Goal: Register for event/course

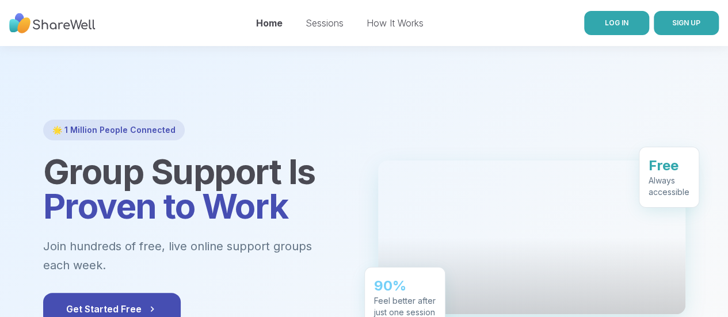
click at [605, 24] on span "LOG IN" at bounding box center [617, 22] width 24 height 9
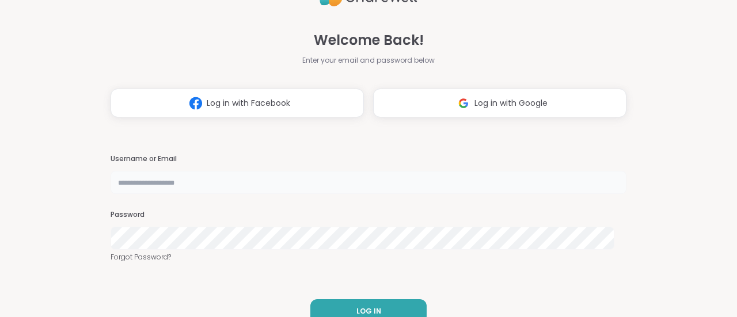
click at [212, 184] on input "text" at bounding box center [369, 182] width 516 height 23
type input "**********"
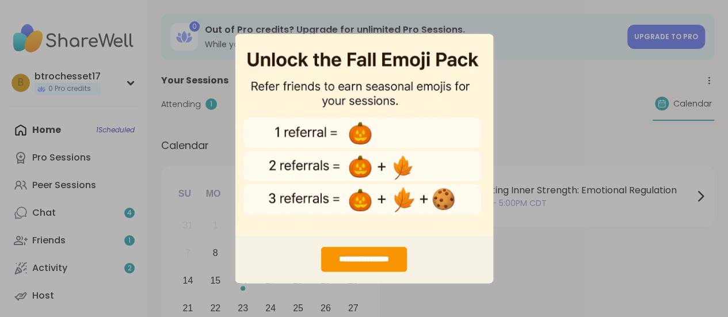
click at [553, 79] on div "**********" at bounding box center [364, 158] width 728 height 317
click at [367, 254] on div "**********" at bounding box center [364, 259] width 86 height 25
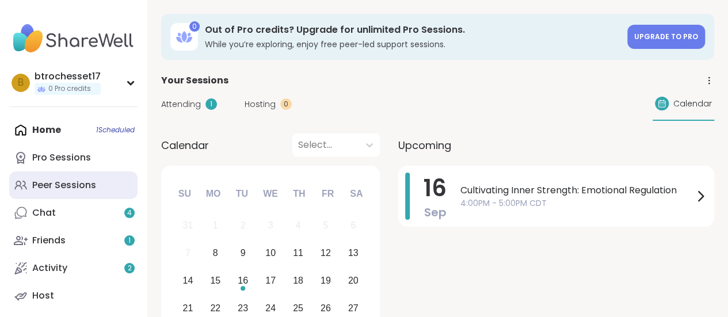
click at [59, 190] on div "Peer Sessions" at bounding box center [64, 185] width 64 height 13
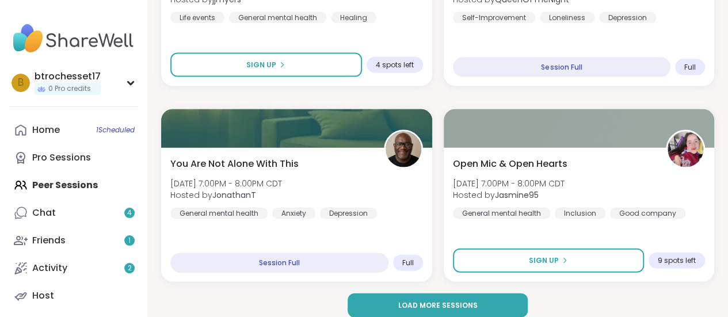
scroll to position [3393, 0]
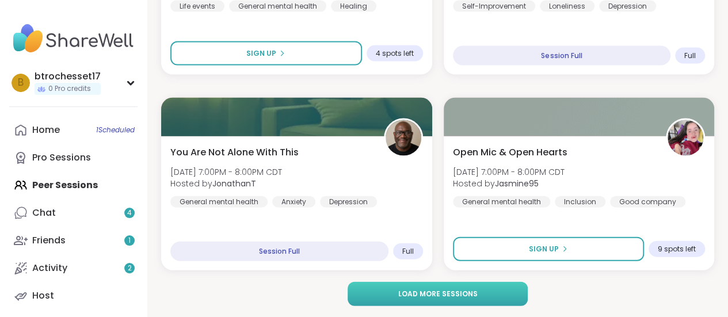
click at [428, 287] on button "Load more sessions" at bounding box center [438, 294] width 180 height 24
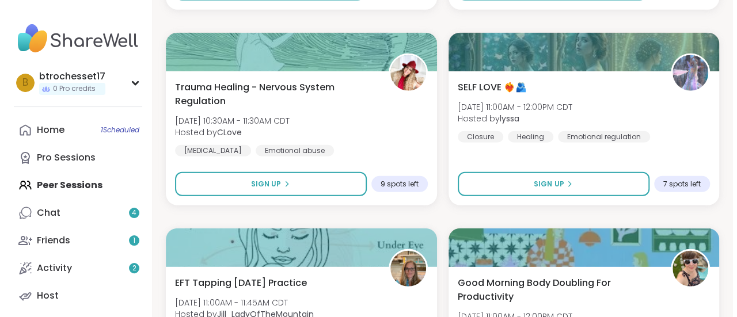
scroll to position [5808, 0]
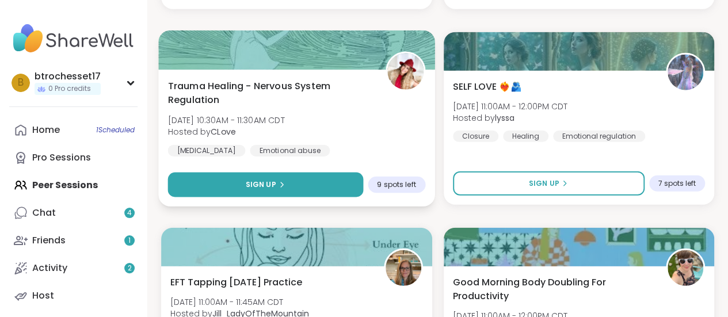
click at [312, 187] on button "Sign Up" at bounding box center [265, 185] width 195 height 25
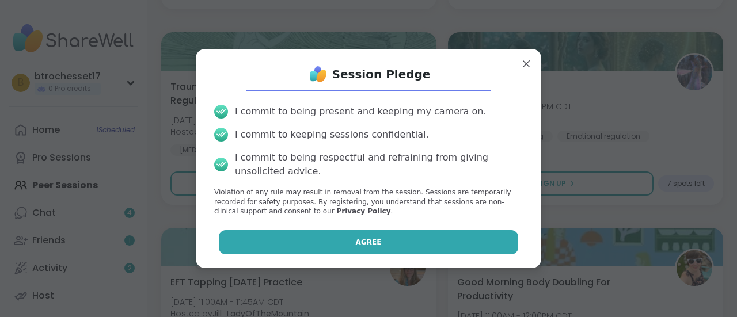
click at [341, 242] on button "Agree" at bounding box center [369, 242] width 300 height 24
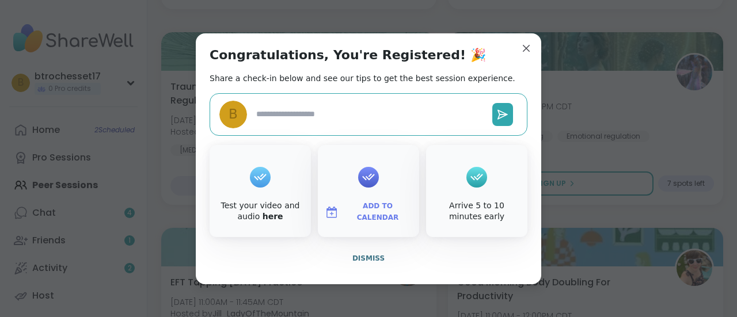
click at [370, 202] on button "Add to Calendar" at bounding box center [368, 212] width 97 height 24
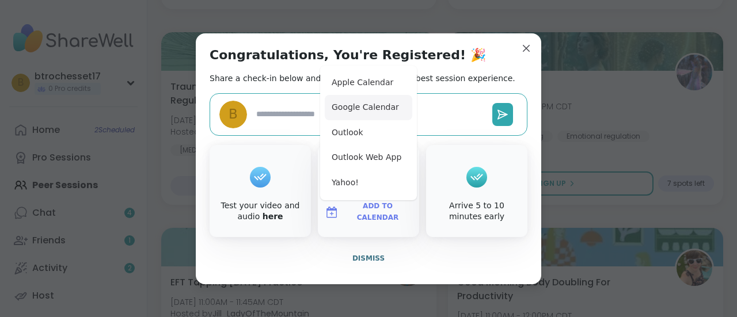
click at [364, 104] on button "Google Calendar" at bounding box center [369, 107] width 88 height 25
click at [457, 59] on div "Congratulations, You're Registered! 🎉 Share a check-in below and see our tips t…" at bounding box center [368, 158] width 345 height 251
click at [368, 259] on span "Dismiss" at bounding box center [368, 258] width 32 height 8
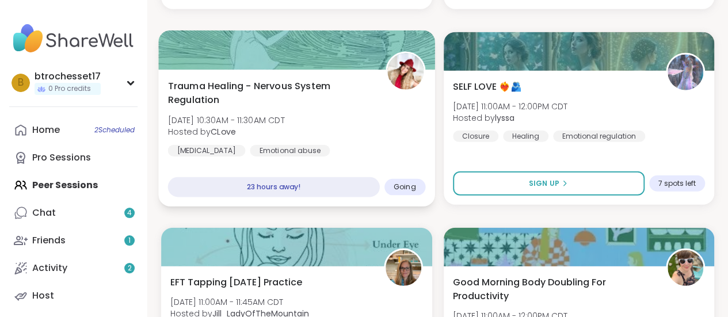
click at [324, 176] on div "Trauma Healing - Nervous System Regulation [DATE] 10:30AM - 11:30AM CDT Hosted …" at bounding box center [296, 138] width 276 height 137
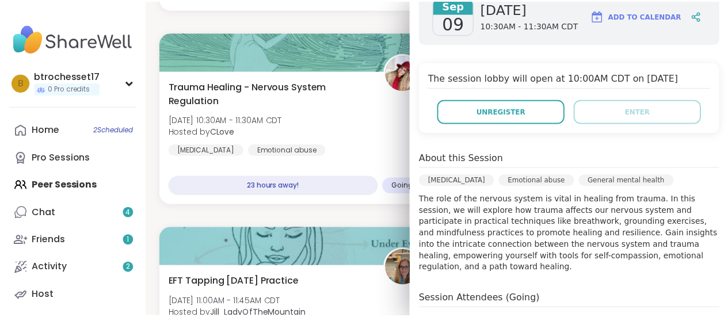
scroll to position [205, 0]
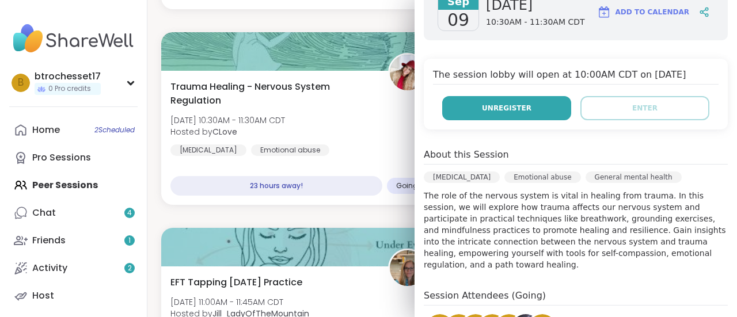
click at [510, 107] on span "Unregister" at bounding box center [507, 108] width 50 height 10
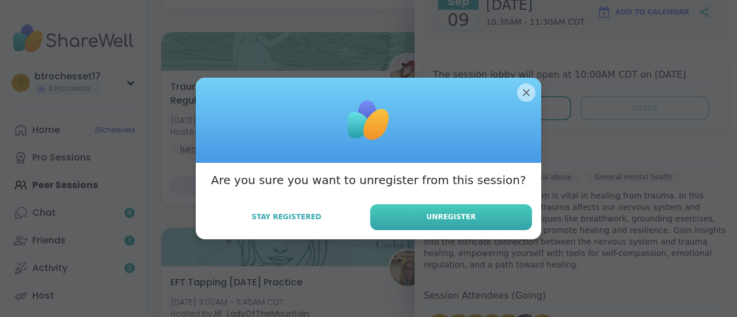
click at [433, 217] on span "Unregister" at bounding box center [452, 217] width 50 height 10
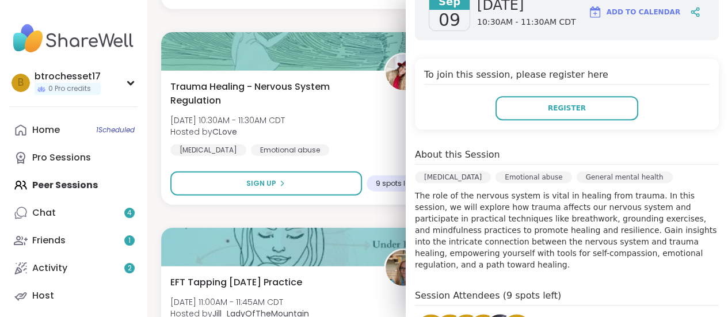
scroll to position [0, 0]
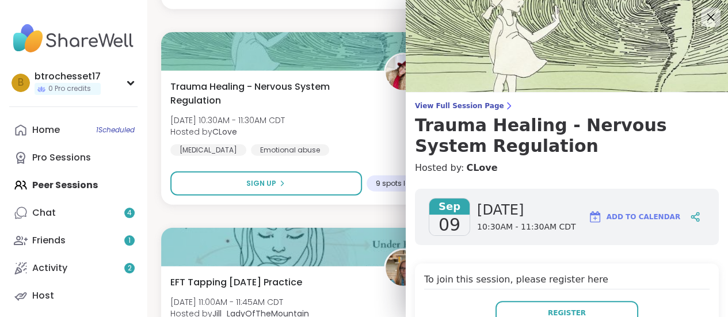
click at [704, 18] on icon at bounding box center [711, 17] width 14 height 14
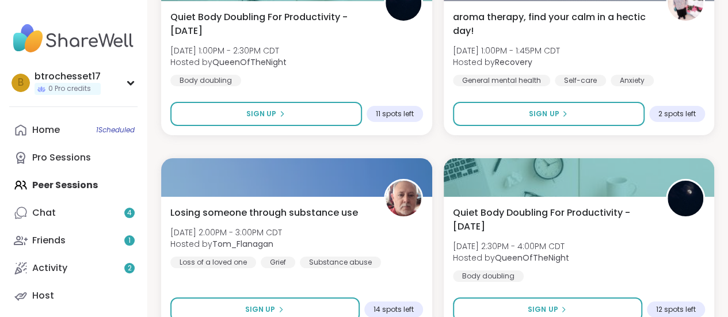
scroll to position [6464, 0]
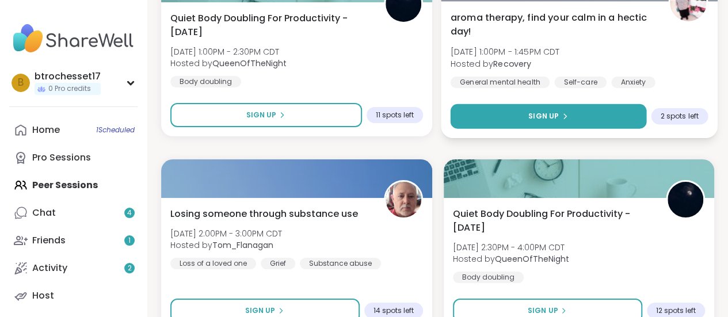
click at [571, 117] on button "Sign Up" at bounding box center [548, 116] width 196 height 25
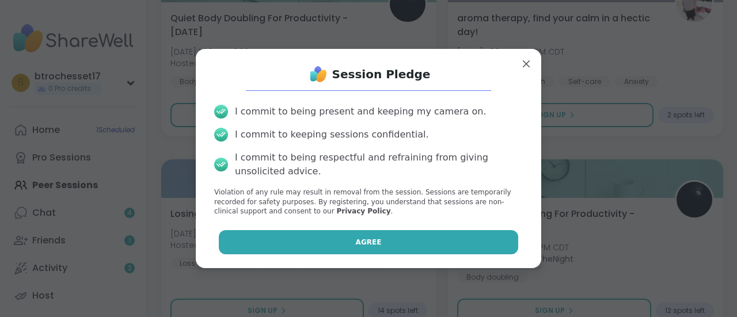
click at [378, 246] on button "Agree" at bounding box center [369, 242] width 300 height 24
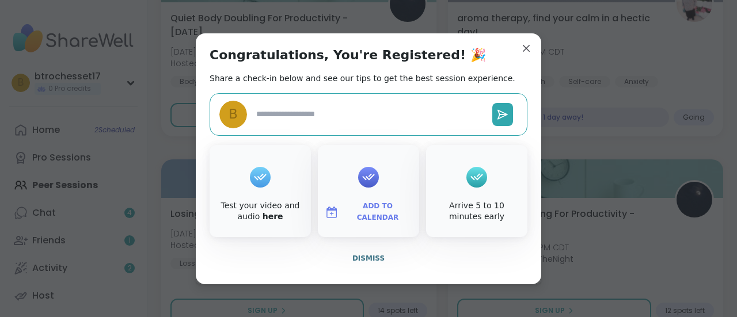
click at [372, 212] on span "Add to Calendar" at bounding box center [377, 212] width 69 height 22
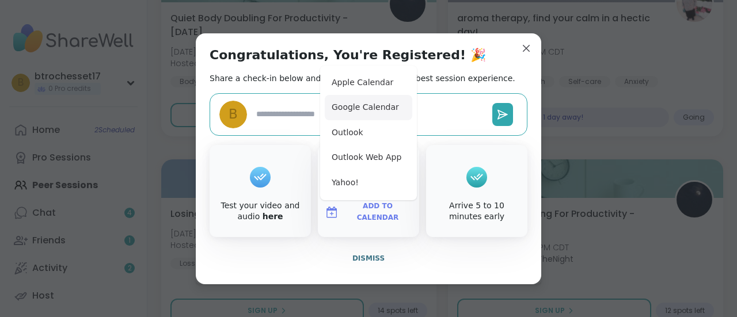
click at [366, 106] on button "Google Calendar" at bounding box center [369, 107] width 88 height 25
click at [370, 257] on span "Dismiss" at bounding box center [368, 258] width 32 height 8
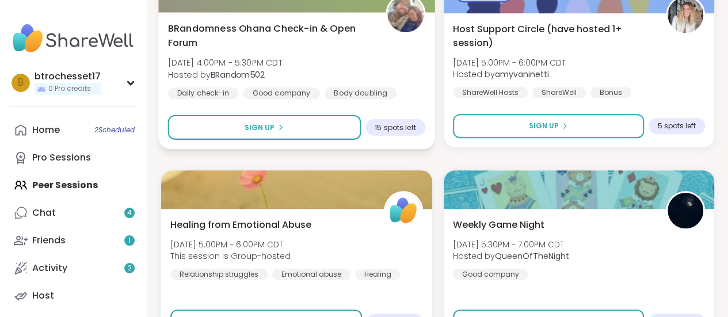
scroll to position [6917, 0]
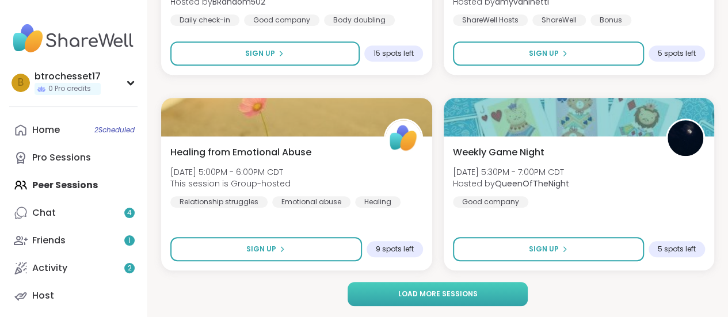
click at [412, 290] on span "Load more sessions" at bounding box center [437, 294] width 79 height 10
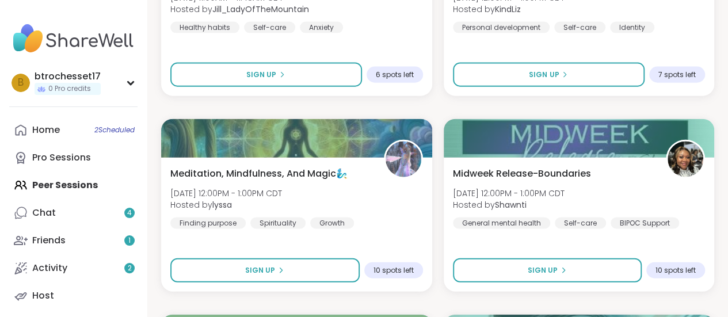
scroll to position [10441, 0]
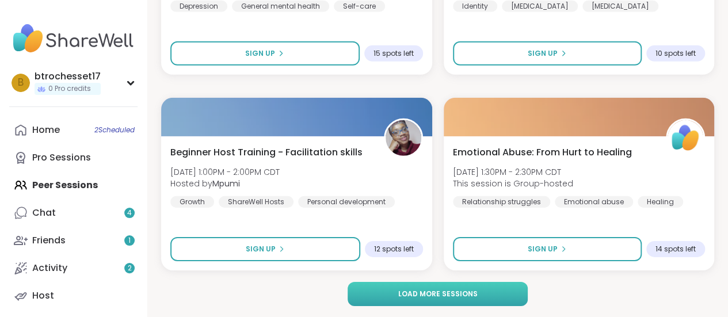
click at [456, 283] on button "Load more sessions" at bounding box center [438, 294] width 180 height 24
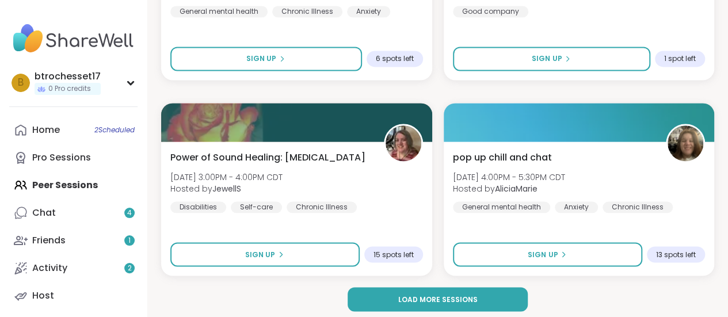
scroll to position [13964, 0]
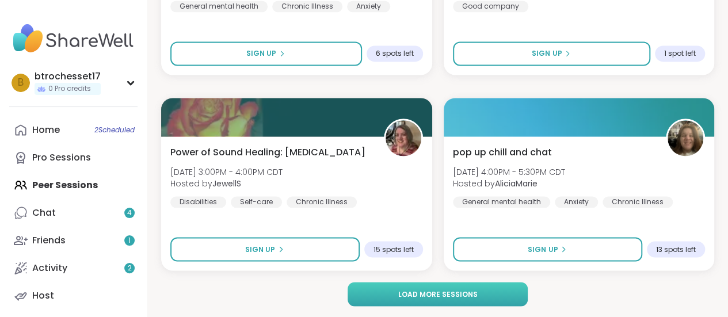
click at [465, 293] on span "Load more sessions" at bounding box center [437, 294] width 79 height 10
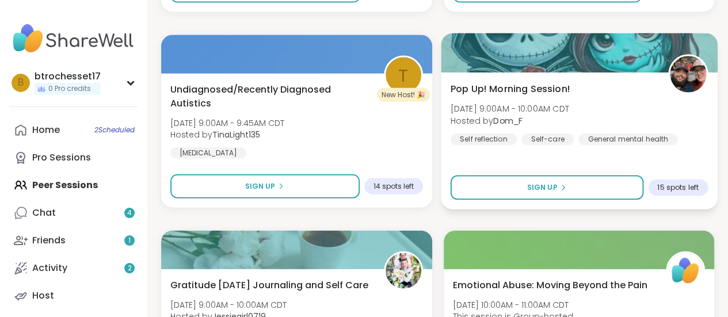
scroll to position [16573, 0]
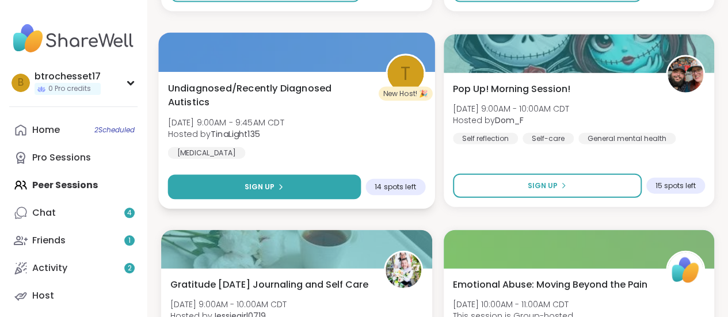
click at [307, 191] on button "Sign Up" at bounding box center [264, 187] width 193 height 25
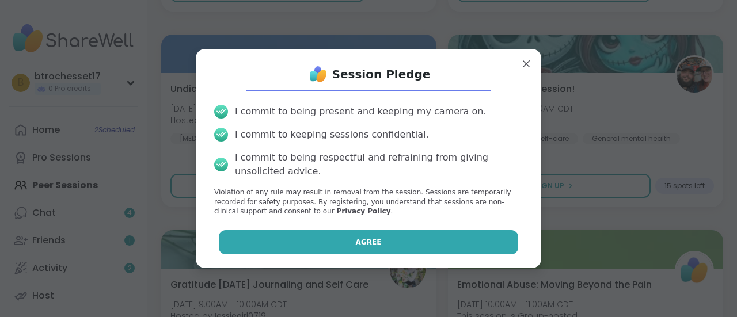
click at [336, 246] on button "Agree" at bounding box center [369, 242] width 300 height 24
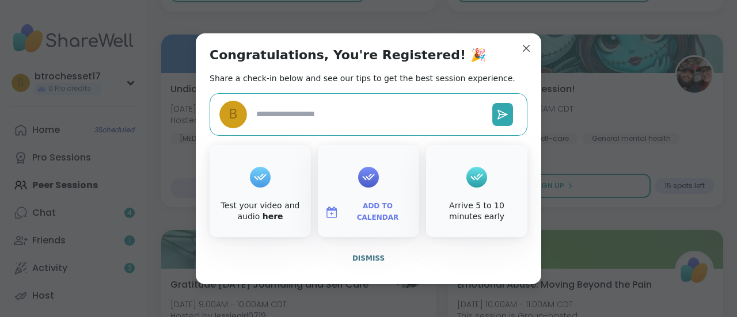
click at [358, 187] on div at bounding box center [368, 177] width 21 height 46
click at [340, 215] on button "Add to Calendar" at bounding box center [368, 212] width 97 height 24
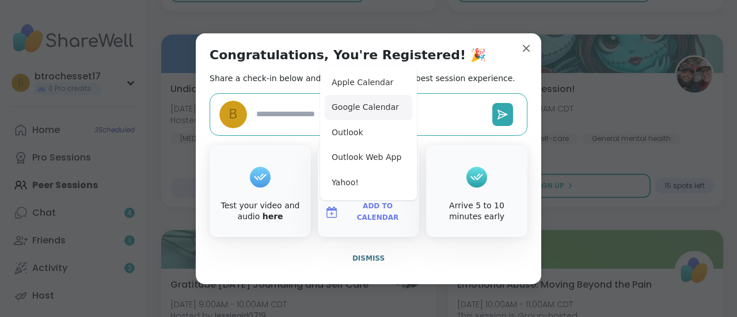
click at [358, 108] on button "Google Calendar" at bounding box center [369, 107] width 88 height 25
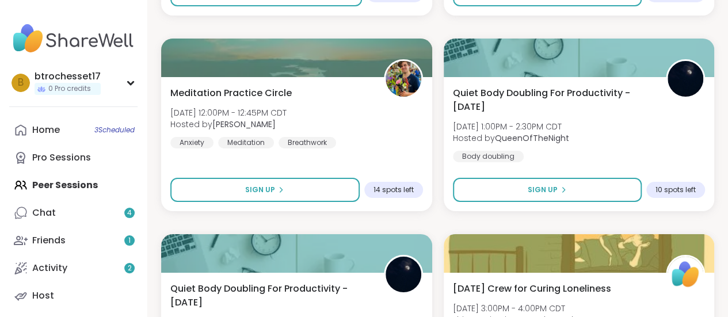
scroll to position [17488, 0]
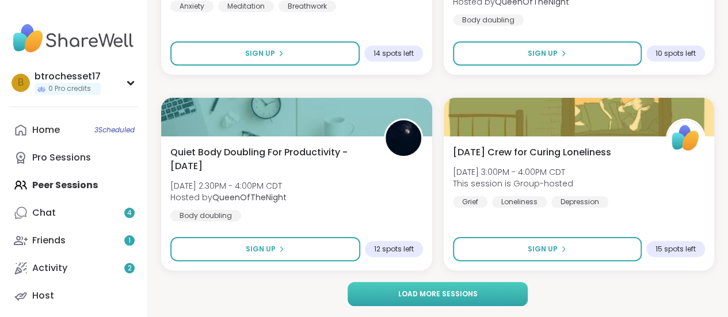
click at [400, 306] on button "Load more sessions" at bounding box center [438, 294] width 180 height 24
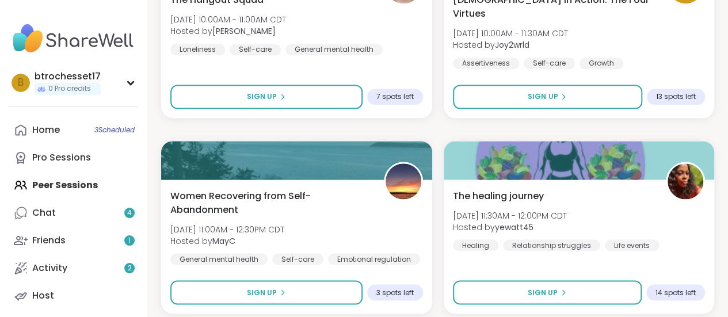
scroll to position [21012, 0]
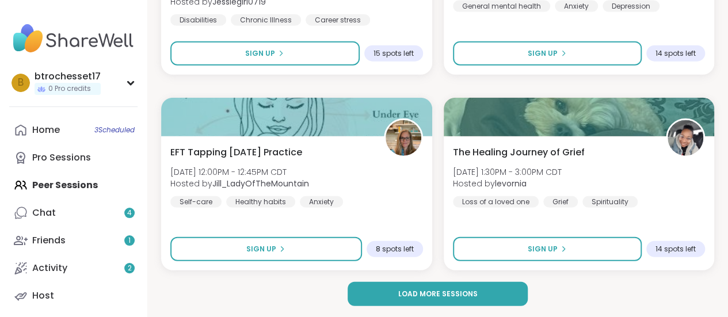
click at [412, 294] on span "Load more sessions" at bounding box center [437, 294] width 79 height 10
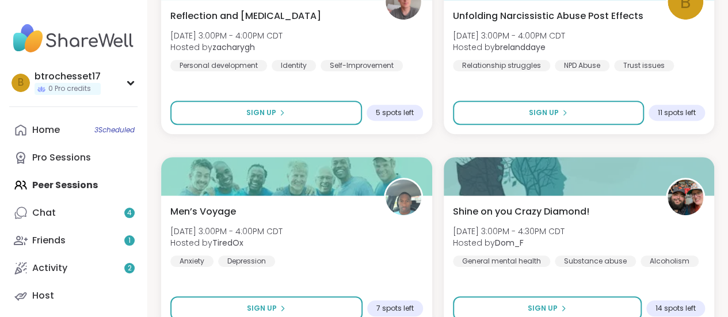
scroll to position [24536, 0]
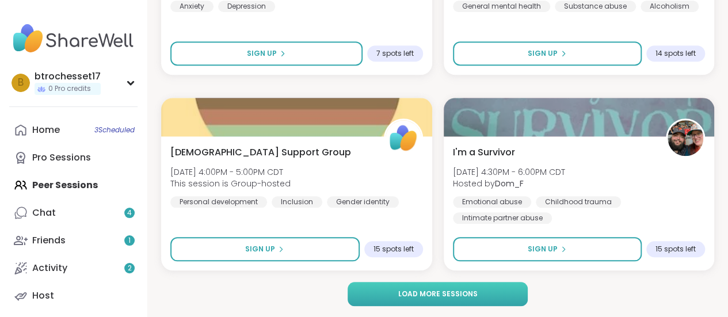
click at [459, 295] on span "Load more sessions" at bounding box center [437, 294] width 79 height 10
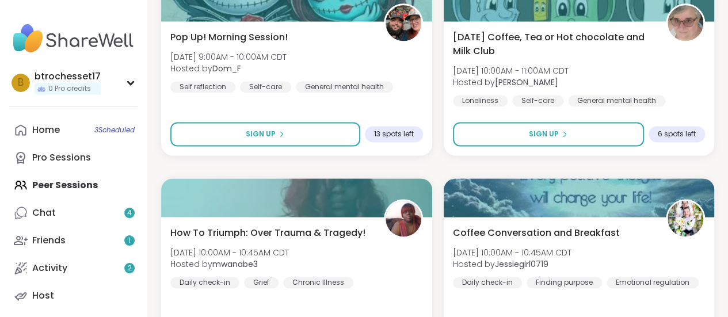
scroll to position [27150, 0]
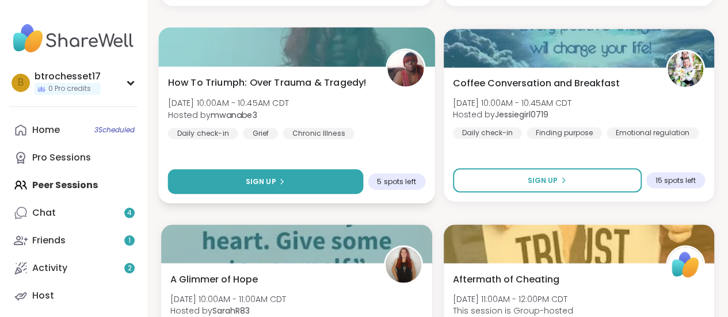
click at [324, 183] on button "Sign Up" at bounding box center [265, 181] width 195 height 25
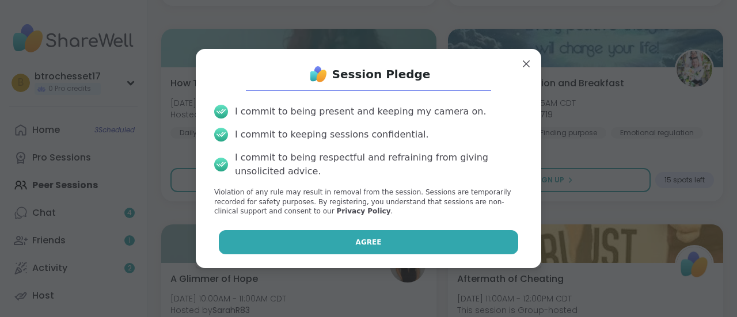
click at [382, 246] on button "Agree" at bounding box center [369, 242] width 300 height 24
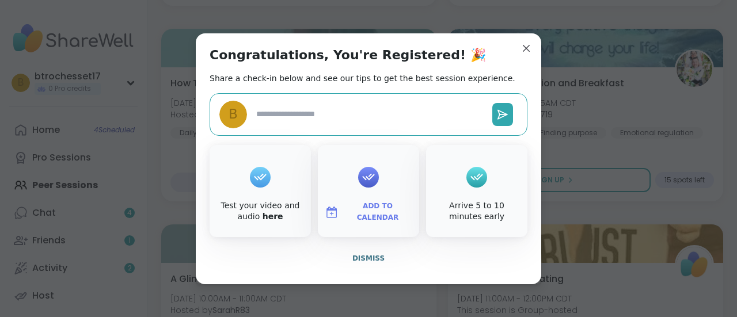
click at [370, 186] on div at bounding box center [368, 177] width 21 height 46
click at [359, 204] on button "Add to Calendar" at bounding box center [368, 212] width 97 height 24
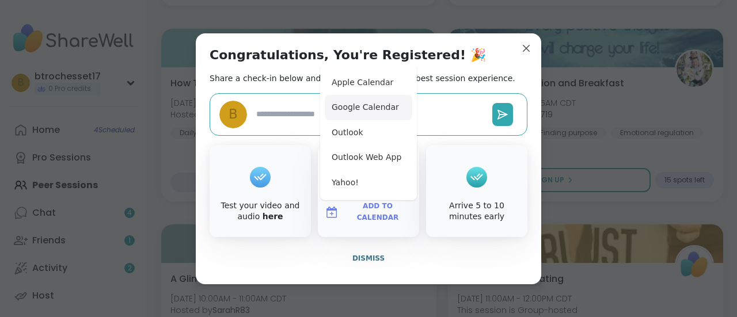
click at [368, 105] on button "Google Calendar" at bounding box center [369, 107] width 88 height 25
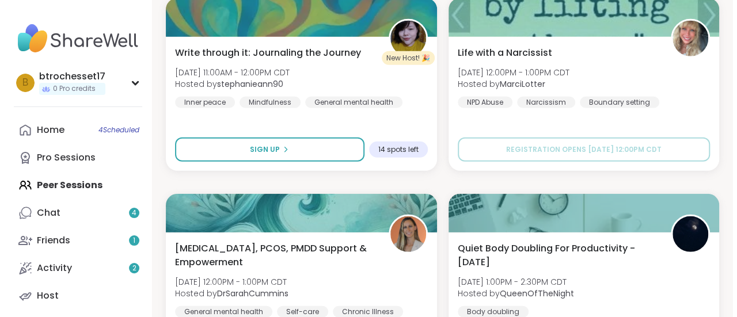
scroll to position [27678, 0]
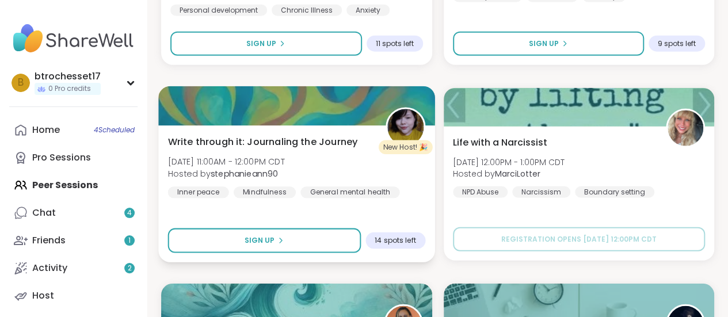
click at [316, 146] on span "Write through it: Journaling the Journey" at bounding box center [262, 142] width 189 height 14
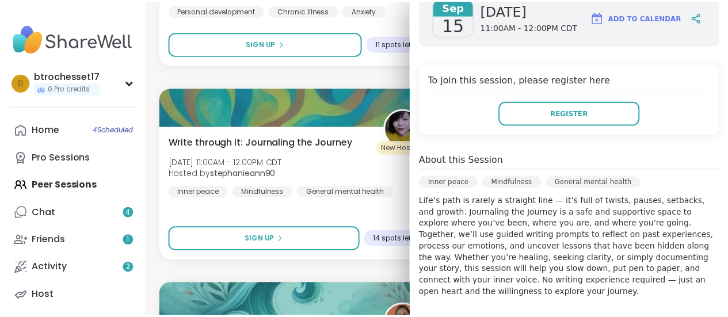
scroll to position [202, 0]
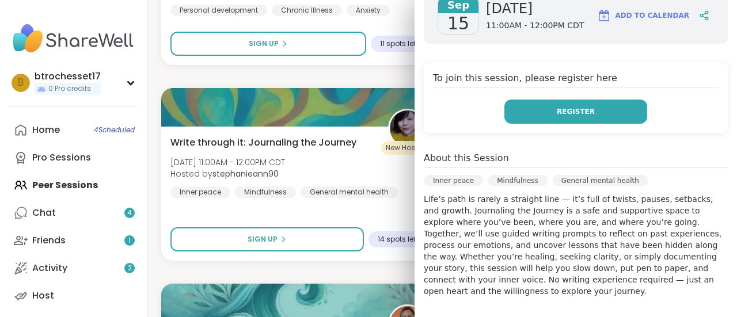
click at [578, 104] on button "Register" at bounding box center [575, 112] width 143 height 24
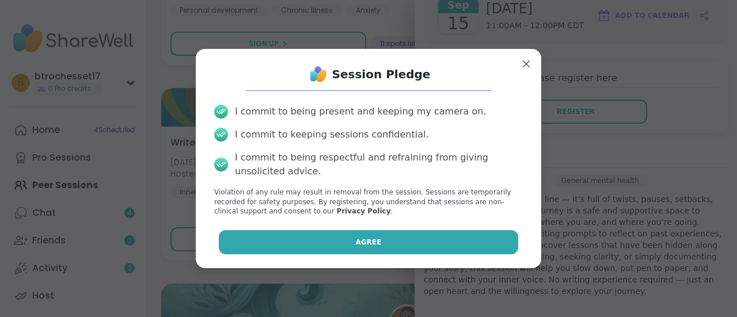
click at [406, 237] on button "Agree" at bounding box center [369, 242] width 300 height 24
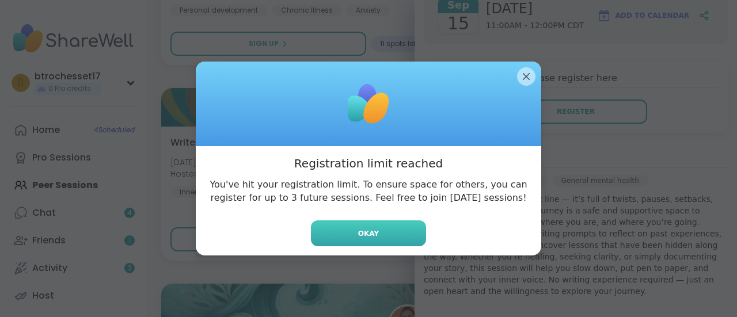
click at [389, 236] on button "Okay" at bounding box center [368, 234] width 115 height 26
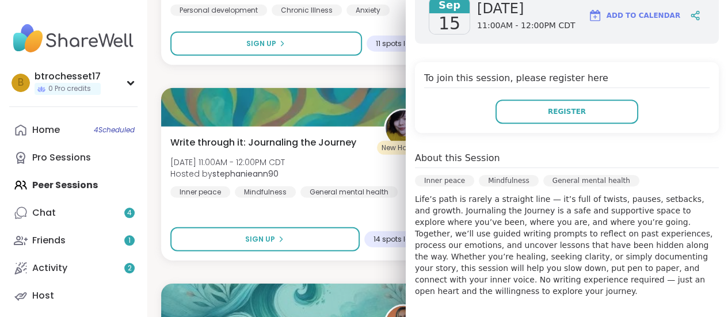
scroll to position [0, 0]
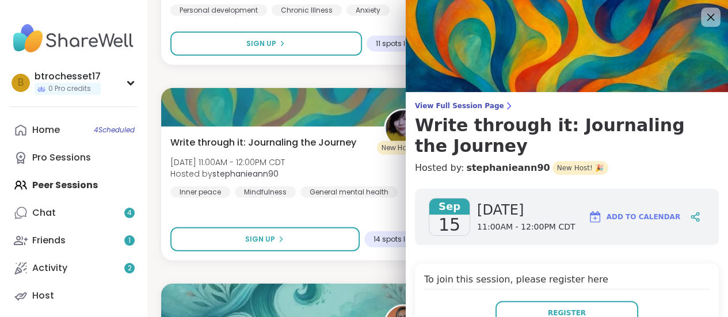
click at [704, 21] on icon at bounding box center [711, 17] width 14 height 14
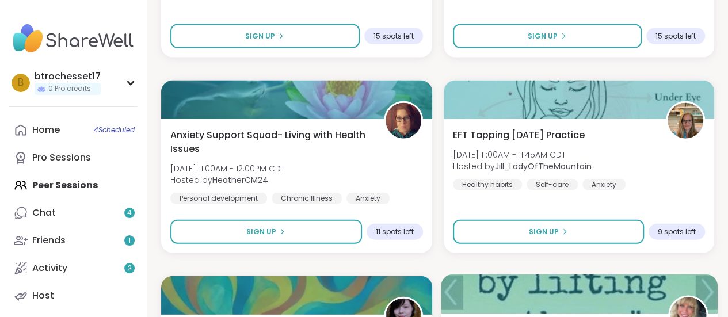
scroll to position [27486, 0]
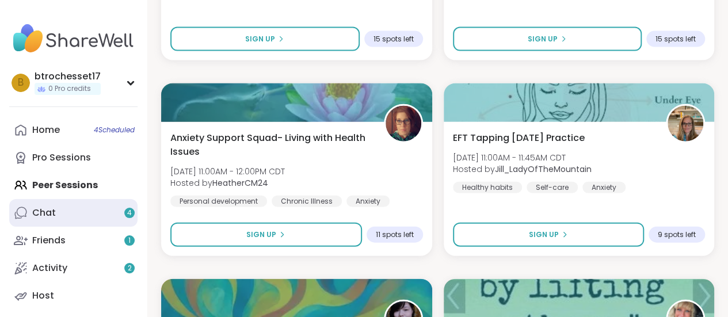
click at [56, 216] on link "Chat 4" at bounding box center [73, 213] width 128 height 28
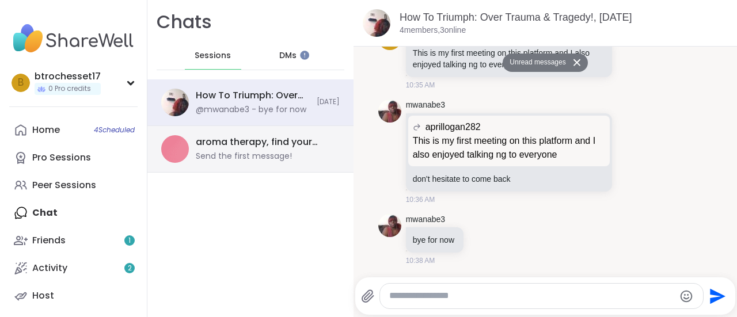
click at [253, 157] on div "Send the first message!" at bounding box center [244, 157] width 96 height 12
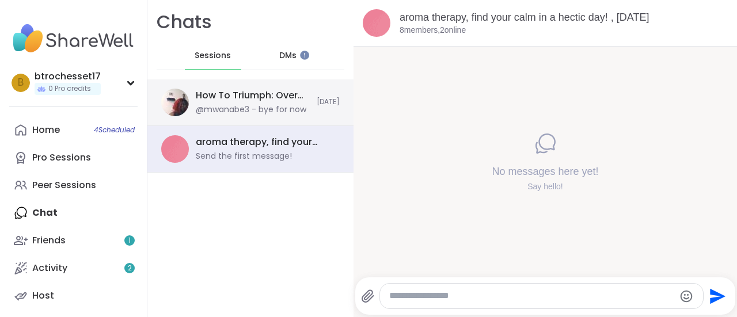
click at [253, 114] on div "@mwanabe3 - bye for now" at bounding box center [251, 110] width 111 height 12
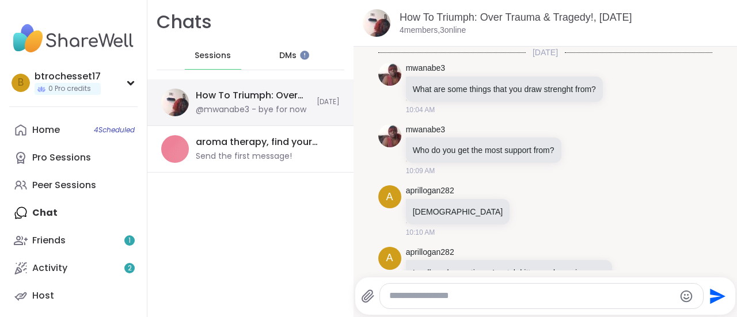
scroll to position [1804, 0]
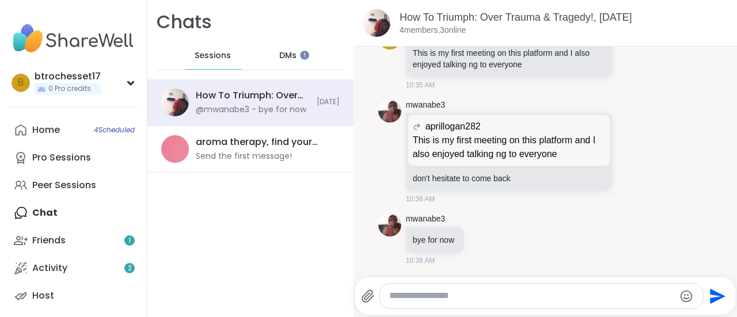
click at [286, 52] on span "DMs" at bounding box center [287, 56] width 17 height 12
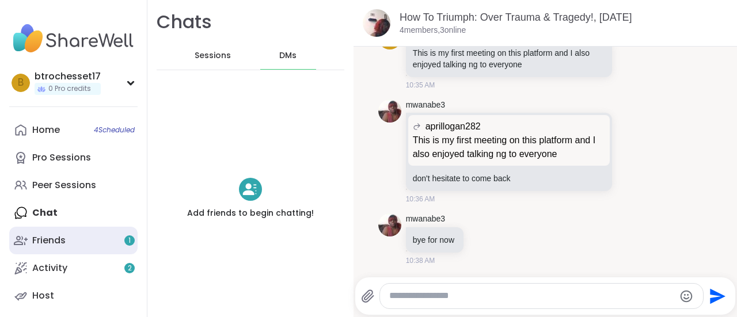
click at [64, 246] on div "Friends 1" at bounding box center [48, 240] width 33 height 13
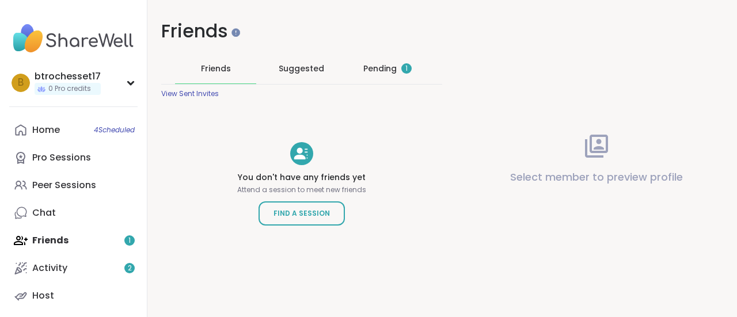
click at [390, 65] on div "Pending 1" at bounding box center [387, 69] width 48 height 12
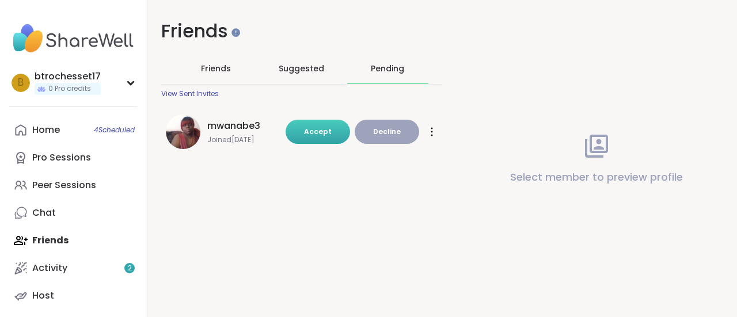
click at [319, 132] on span "Accept" at bounding box center [318, 132] width 28 height 10
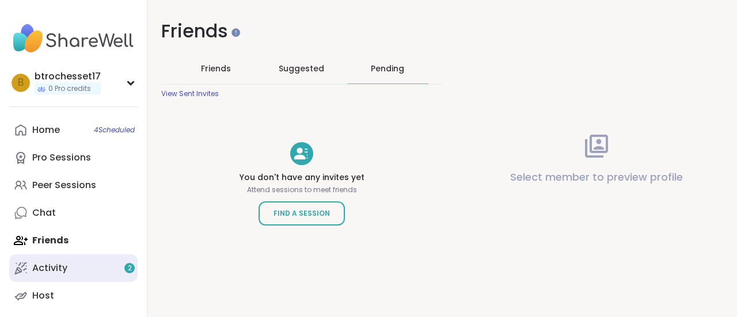
click at [108, 271] on link "Activity 2" at bounding box center [73, 268] width 128 height 28
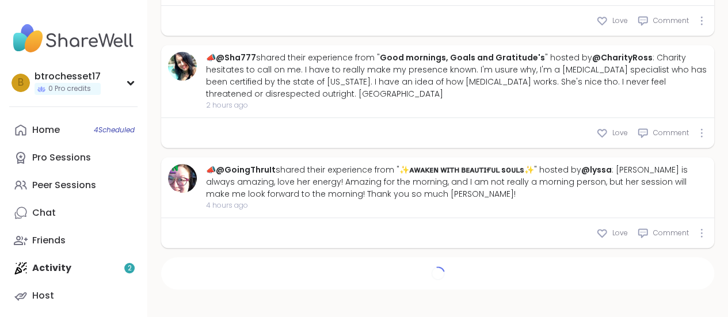
scroll to position [2862, 0]
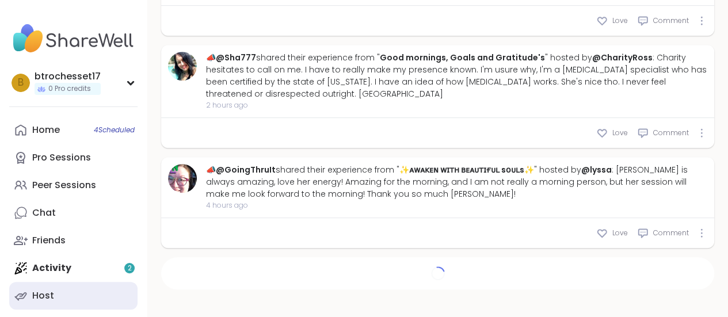
type textarea "*"
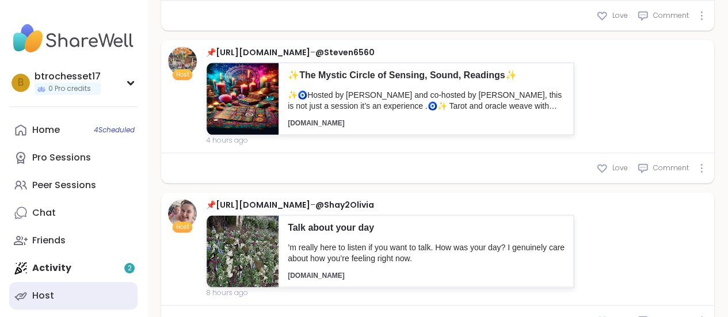
click at [79, 284] on link "Host" at bounding box center [73, 296] width 128 height 28
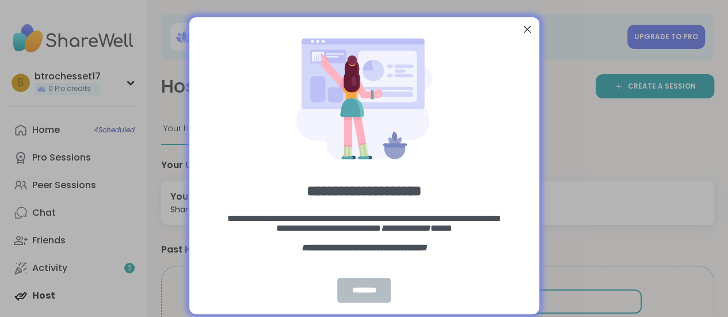
click at [362, 288] on div "********" at bounding box center [364, 290] width 54 height 25
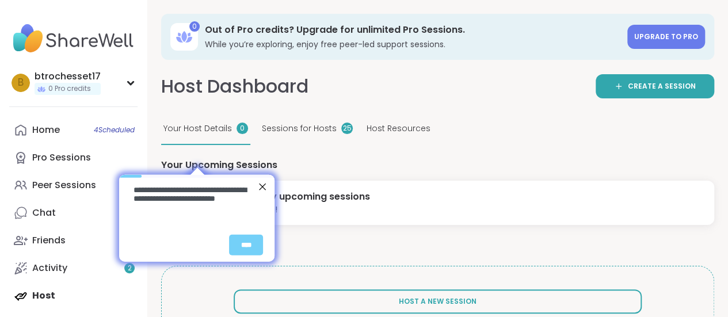
click at [261, 186] on div at bounding box center [261, 186] width 15 height 15
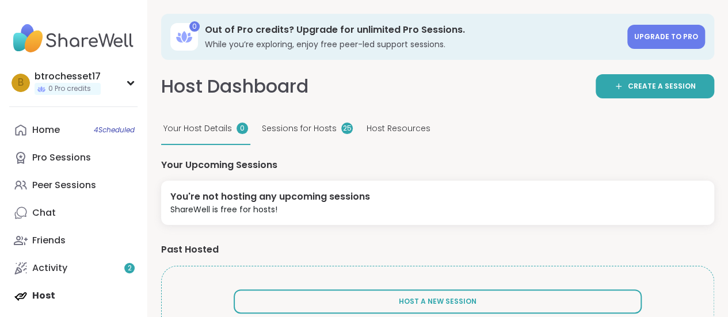
click at [312, 135] on span "Sessions for Hosts" at bounding box center [299, 129] width 75 height 12
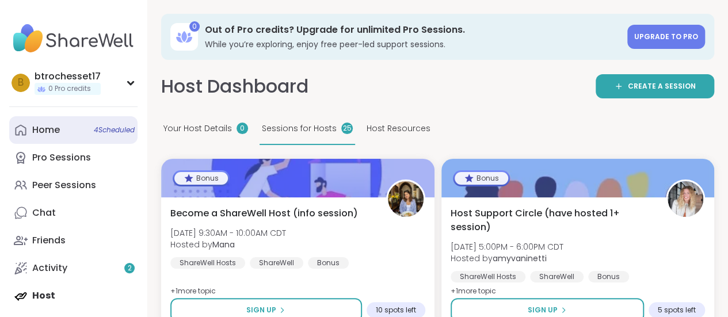
click at [55, 125] on div "Home 4 Scheduled" at bounding box center [46, 130] width 28 height 13
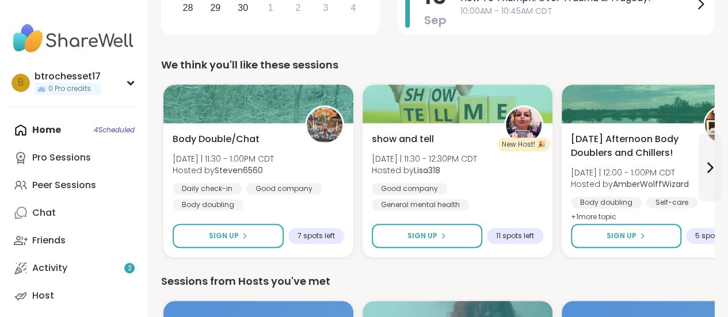
scroll to position [333, 0]
